Goal: Transaction & Acquisition: Purchase product/service

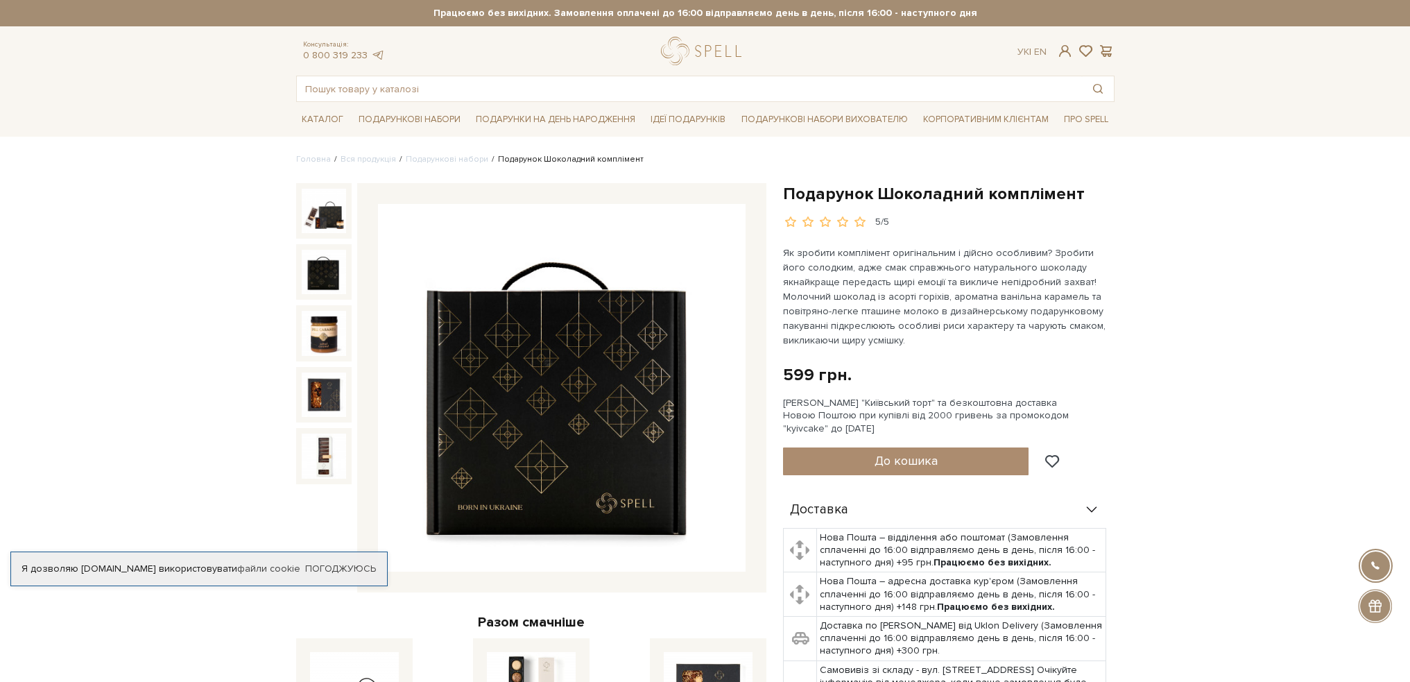
click at [327, 270] on img at bounding box center [324, 272] width 44 height 44
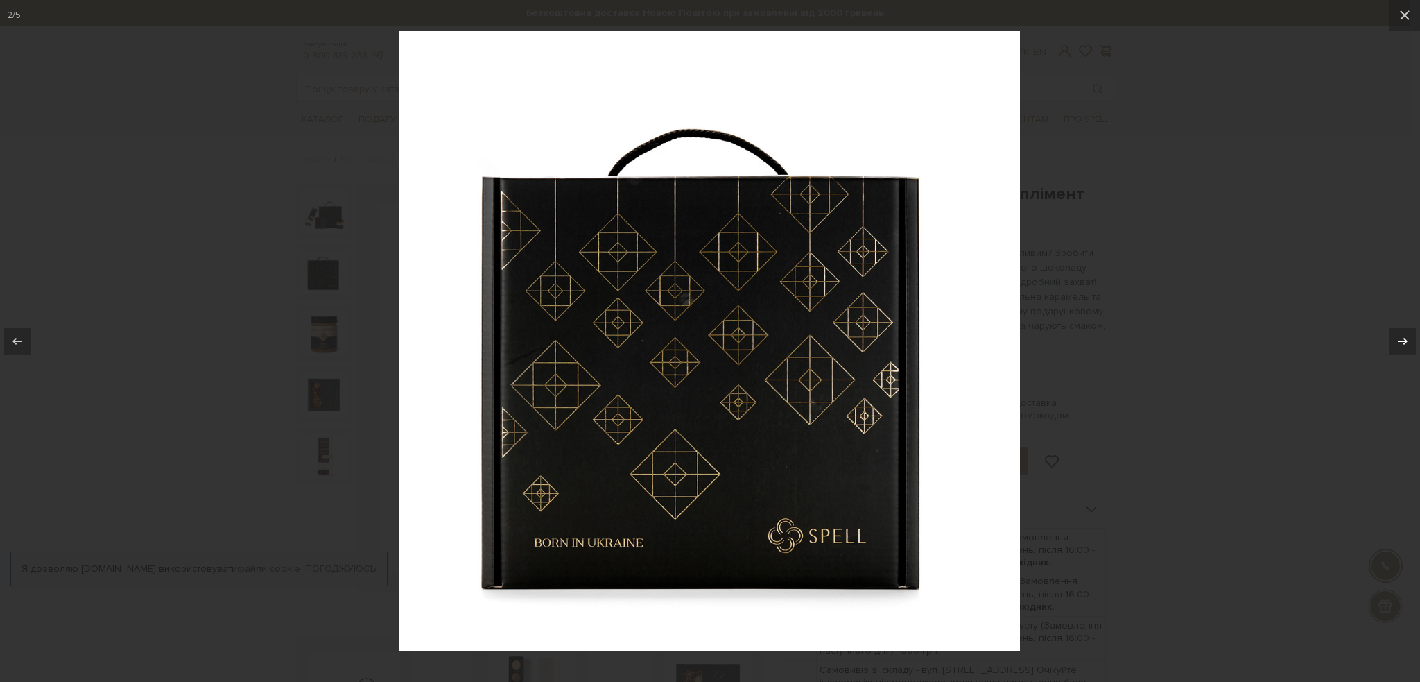
click at [1405, 338] on icon at bounding box center [1403, 340] width 10 height 7
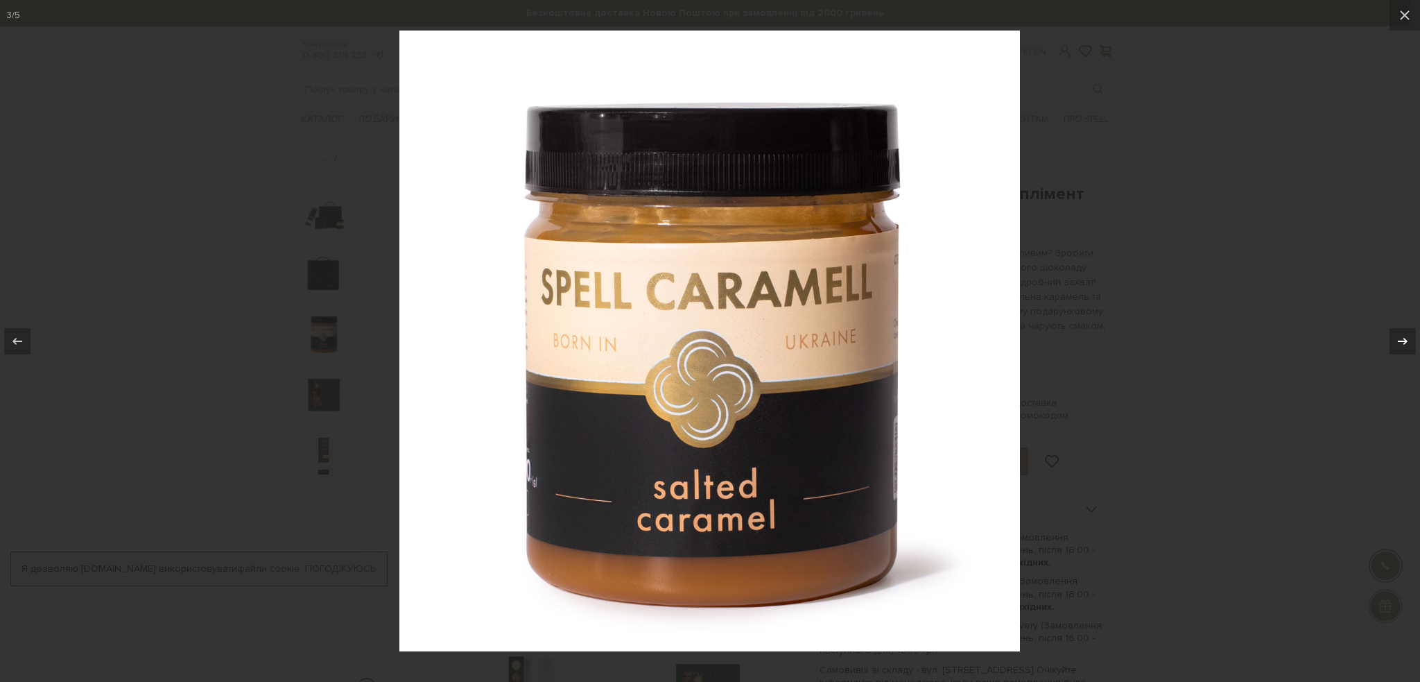
click at [1405, 338] on icon at bounding box center [1403, 340] width 10 height 7
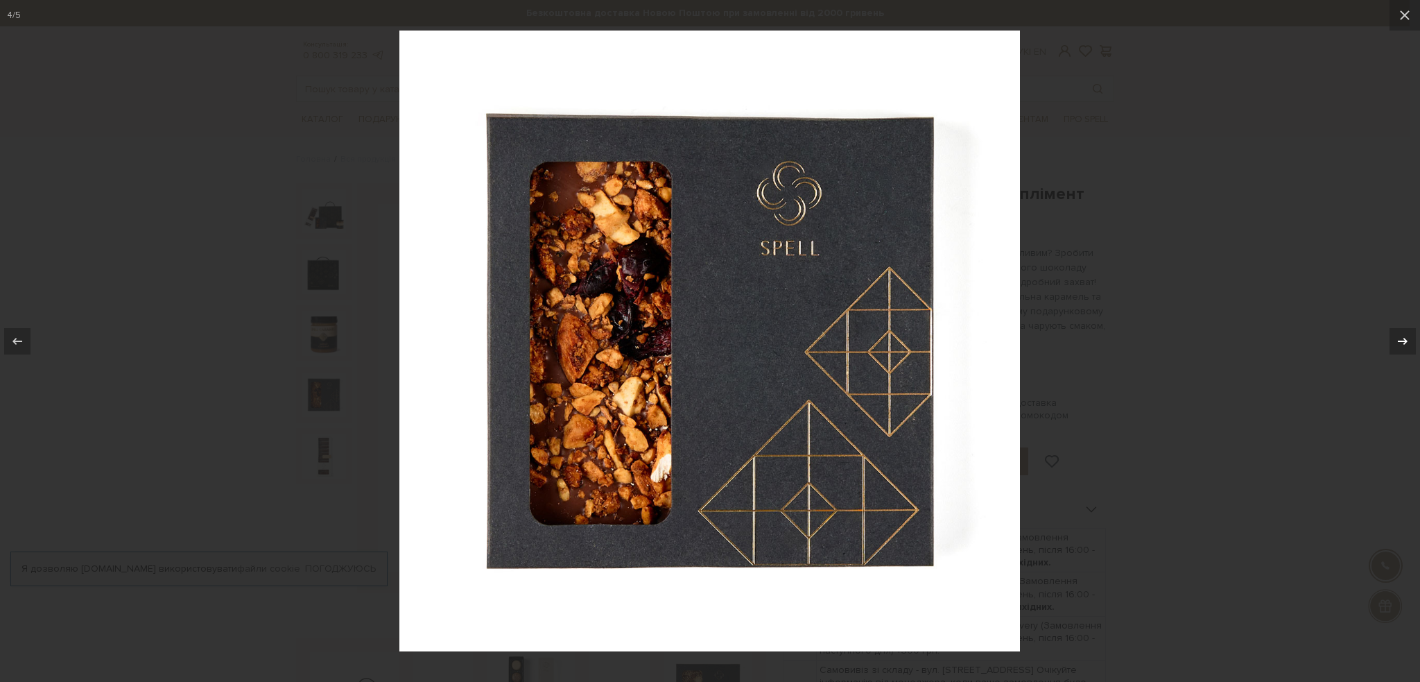
click at [1405, 338] on icon at bounding box center [1403, 340] width 10 height 7
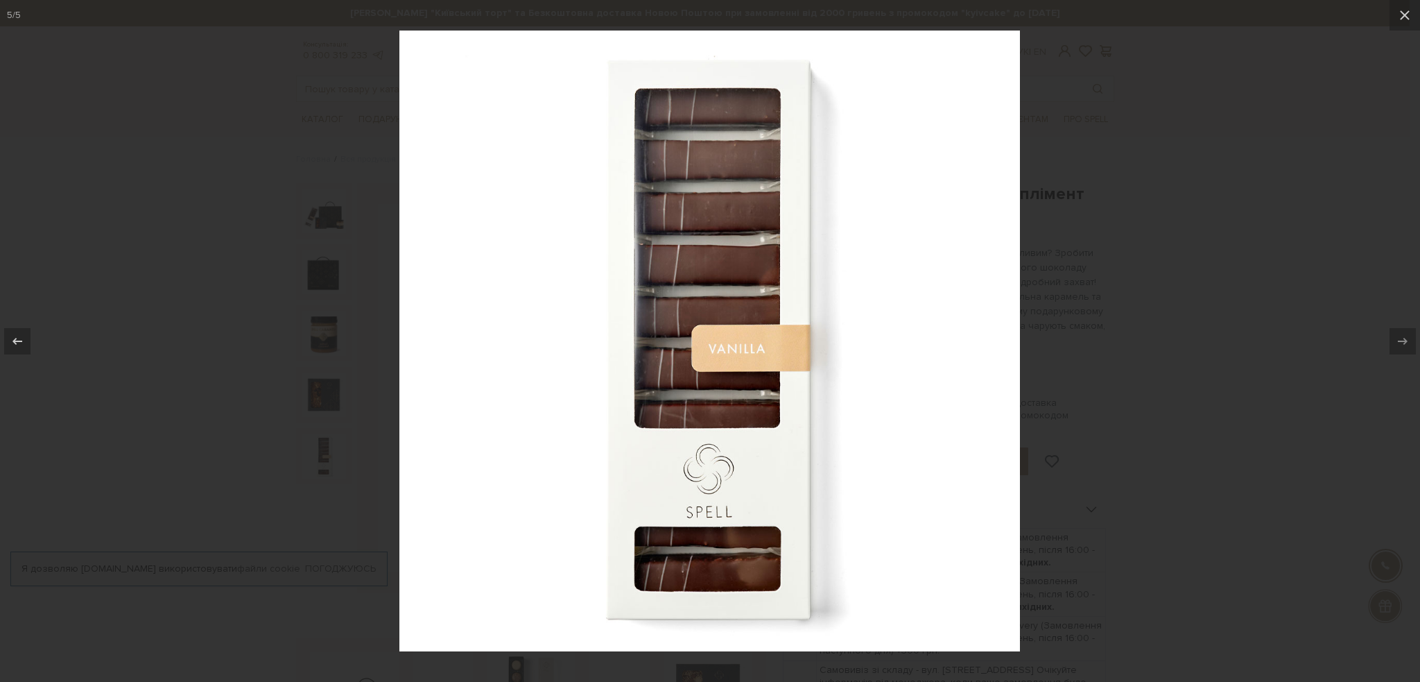
drag, startPoint x: 311, startPoint y: 207, endPoint x: 227, endPoint y: 164, distance: 94.6
click at [304, 207] on div at bounding box center [710, 341] width 1420 height 682
